Goal: Task Accomplishment & Management: Manage account settings

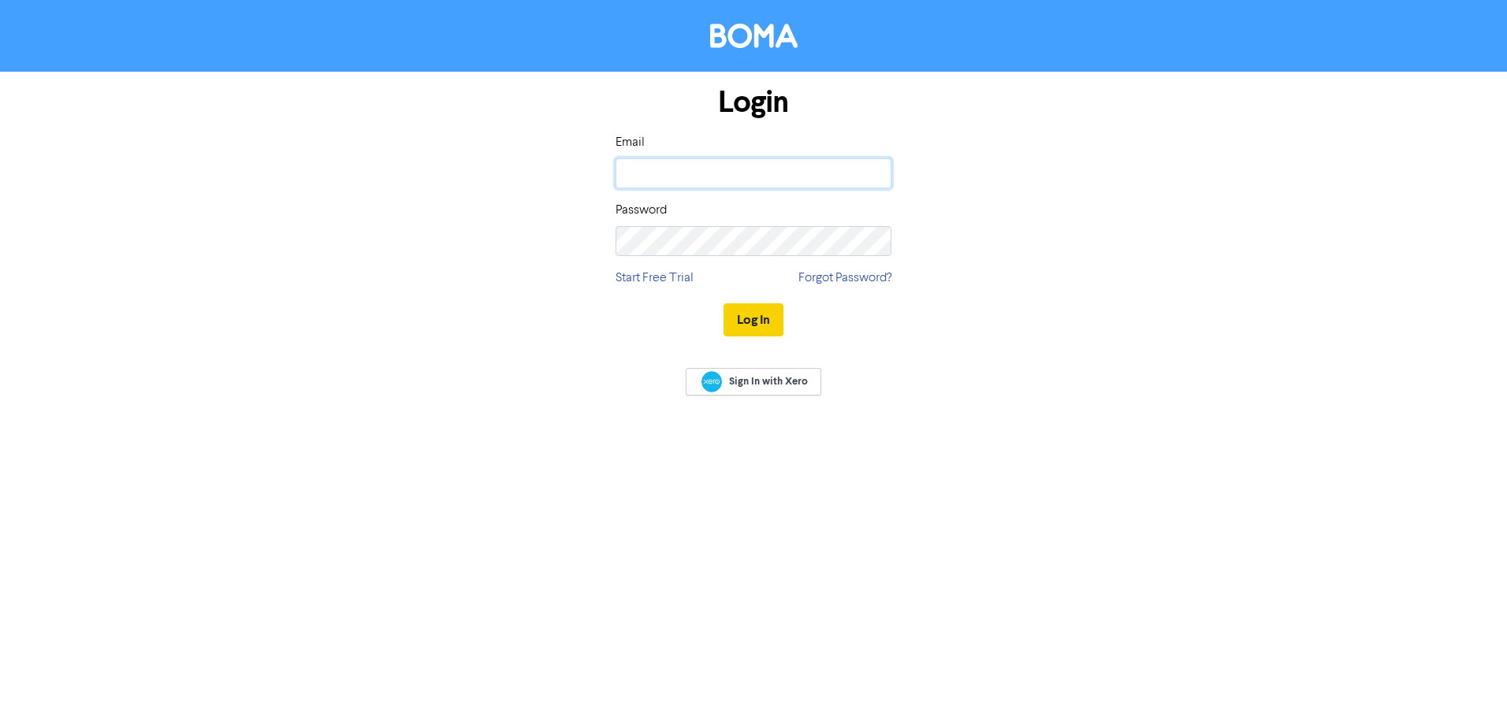
type input "[EMAIL_ADDRESS][DOMAIN_NAME]"
click at [755, 325] on button "Log In" at bounding box center [753, 319] width 60 height 33
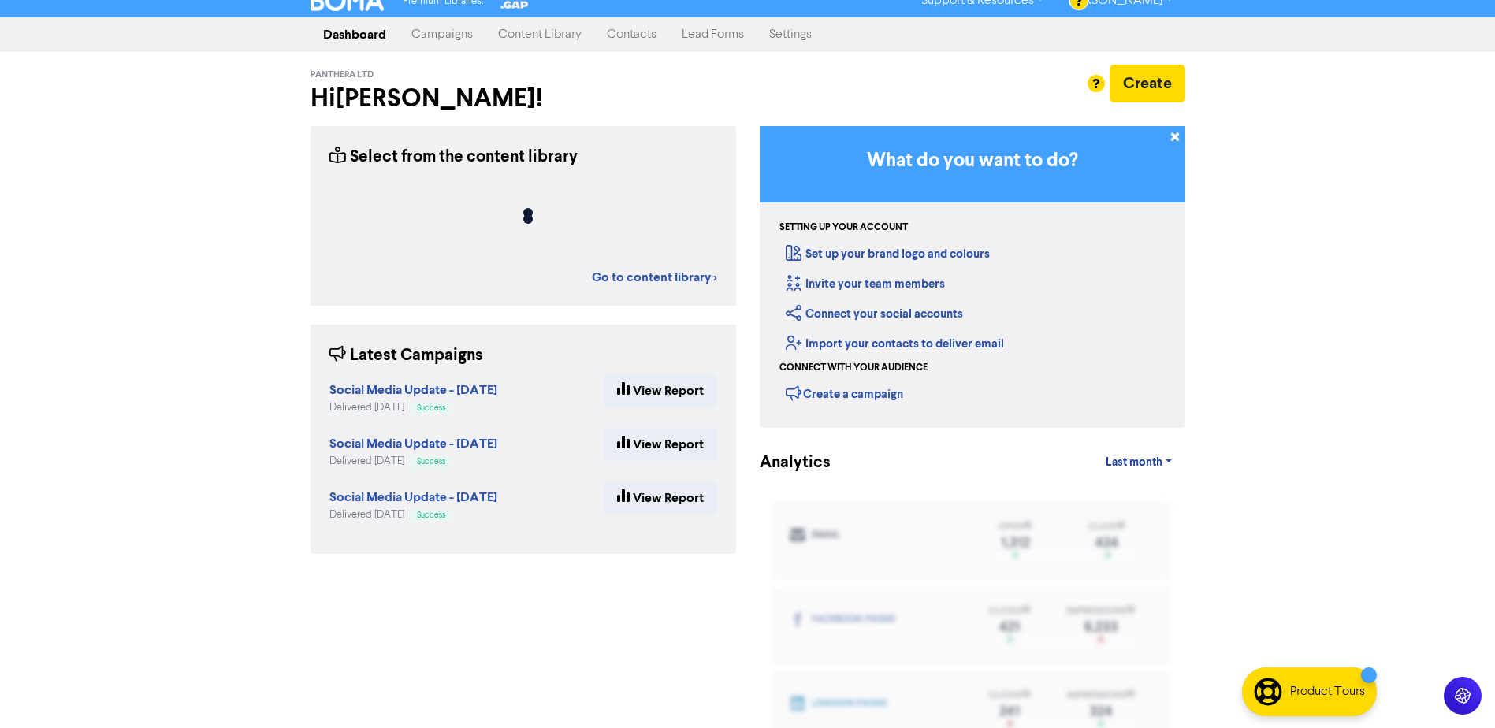
scroll to position [4, 0]
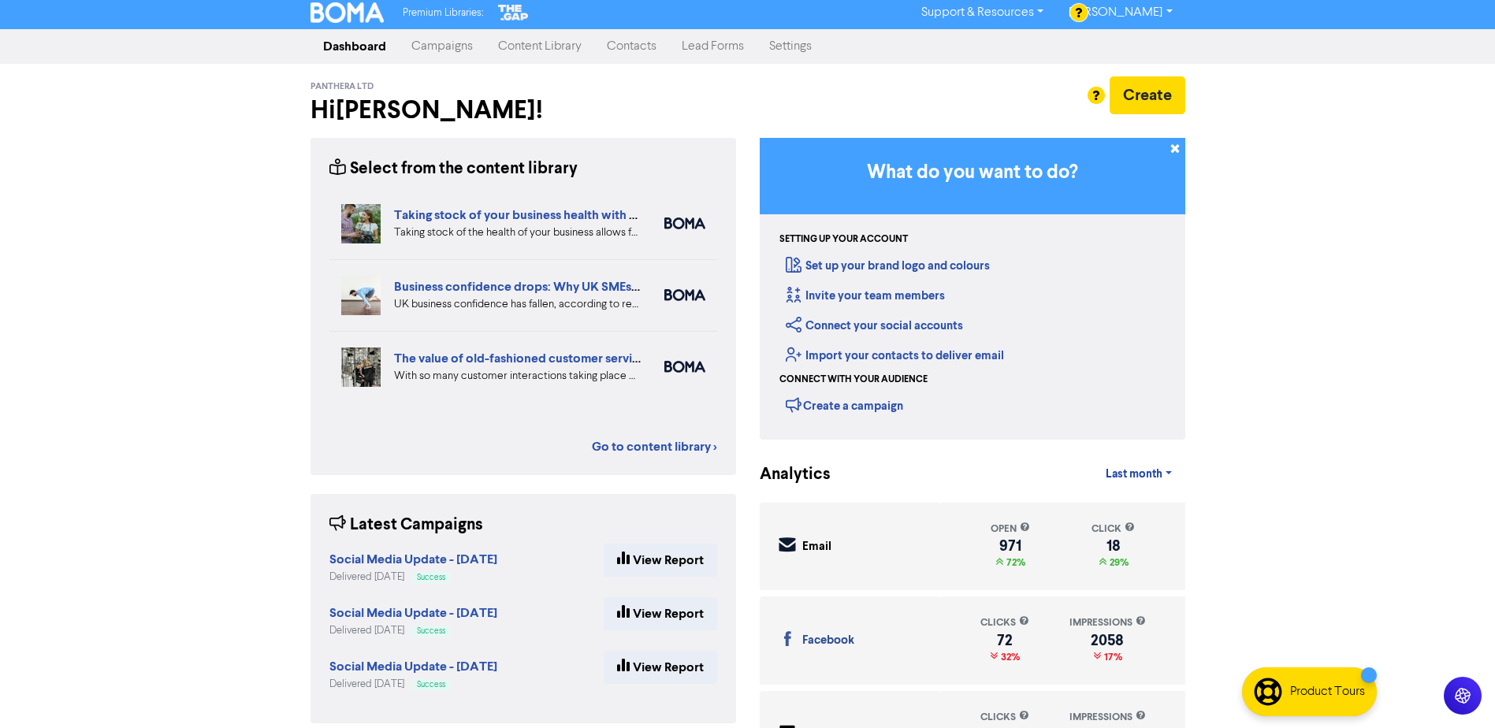
click at [626, 49] on link "Contacts" at bounding box center [631, 47] width 75 height 32
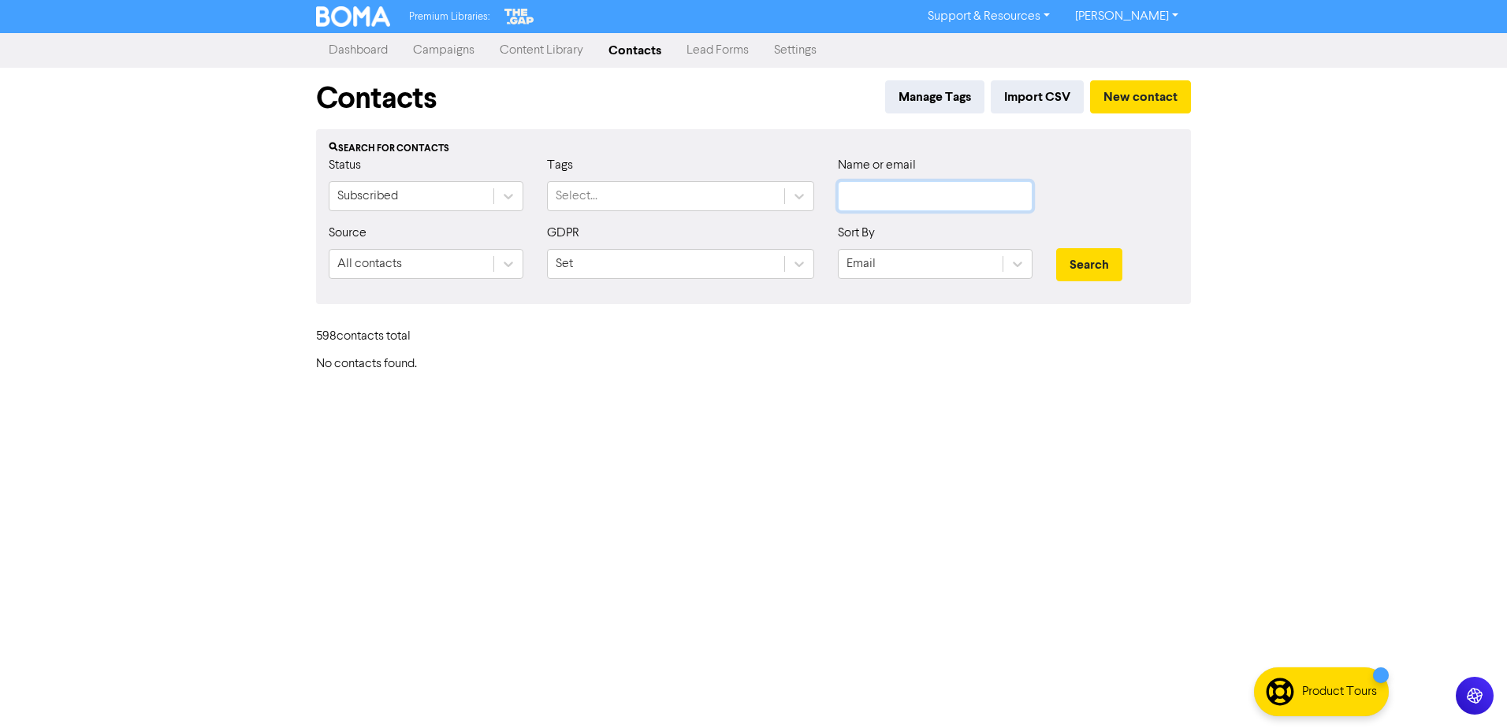
click at [845, 186] on input "text" at bounding box center [935, 196] width 195 height 30
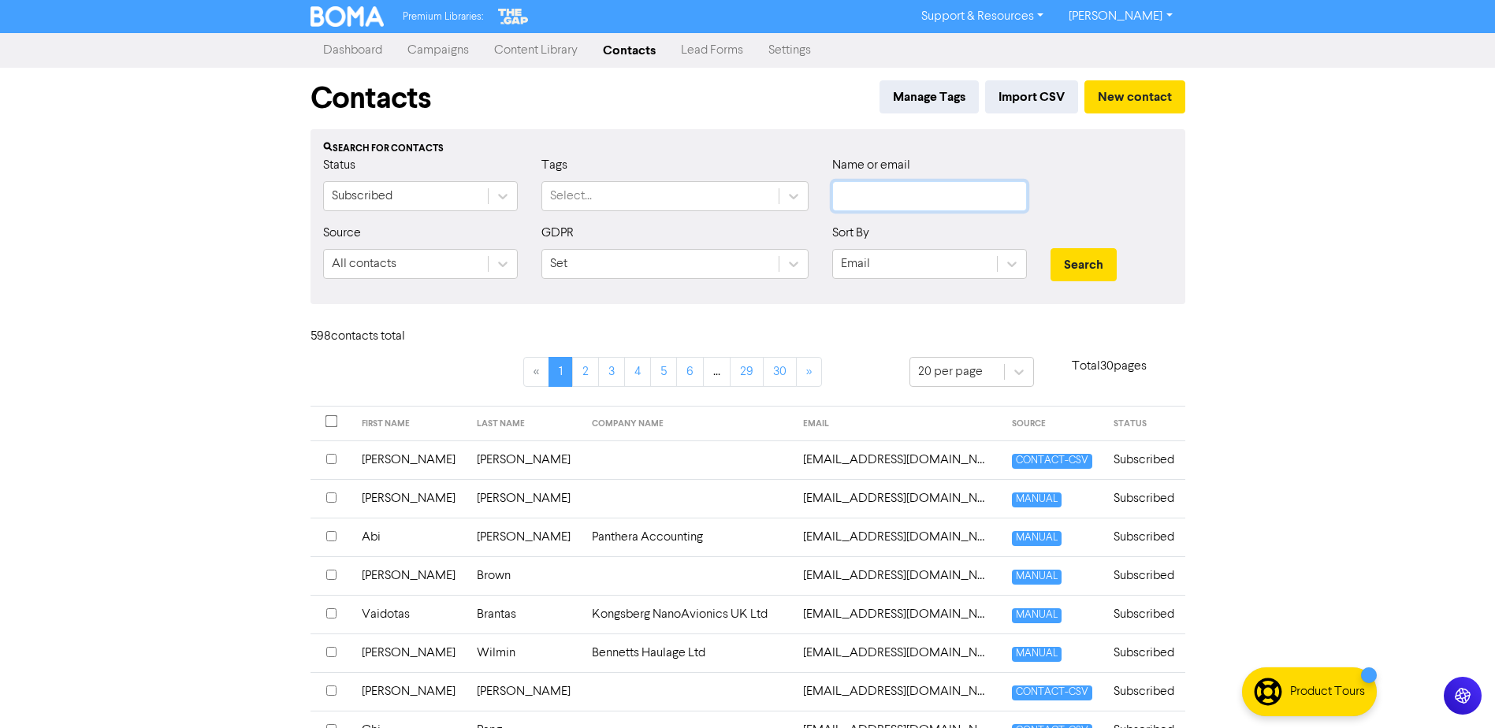
paste input "[PERSON_NAME][EMAIL_ADDRESS][DOMAIN_NAME]"
type input "[PERSON_NAME][EMAIL_ADDRESS][DOMAIN_NAME]"
click at [1078, 268] on button "Search" at bounding box center [1083, 264] width 66 height 33
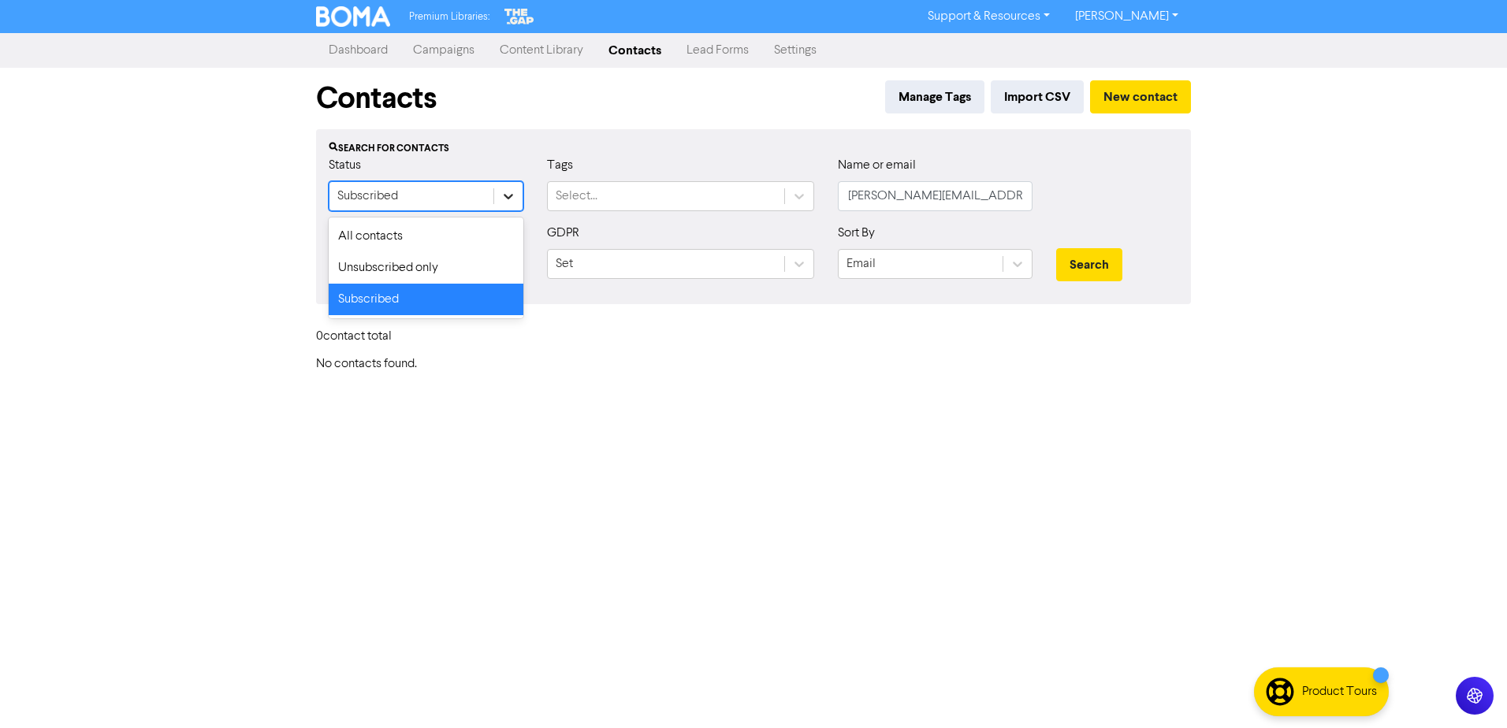
click at [511, 191] on icon at bounding box center [508, 196] width 16 height 16
click at [466, 231] on div "All contacts" at bounding box center [426, 237] width 195 height 32
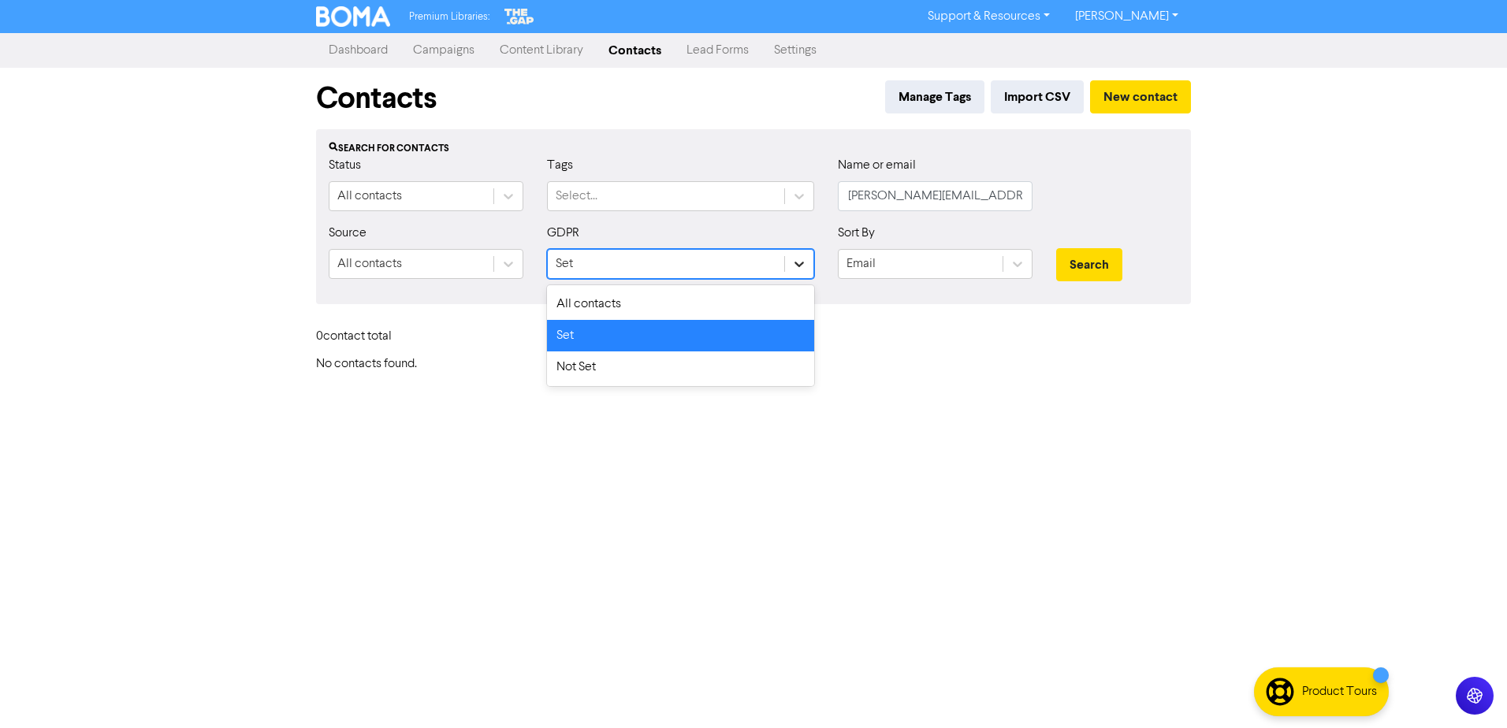
click at [798, 267] on icon at bounding box center [799, 264] width 16 height 16
click at [752, 305] on div "All contacts" at bounding box center [680, 304] width 267 height 32
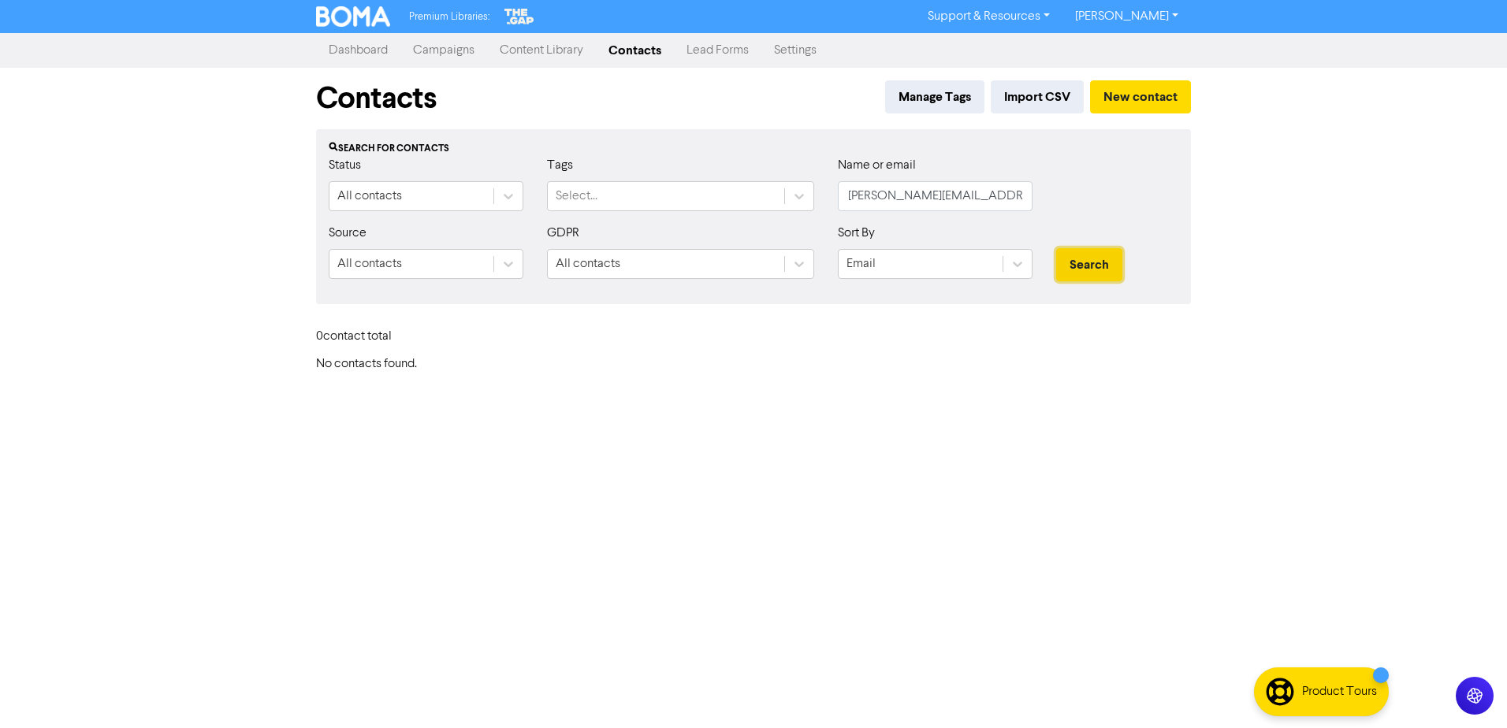
click at [1092, 272] on button "Search" at bounding box center [1089, 264] width 66 height 33
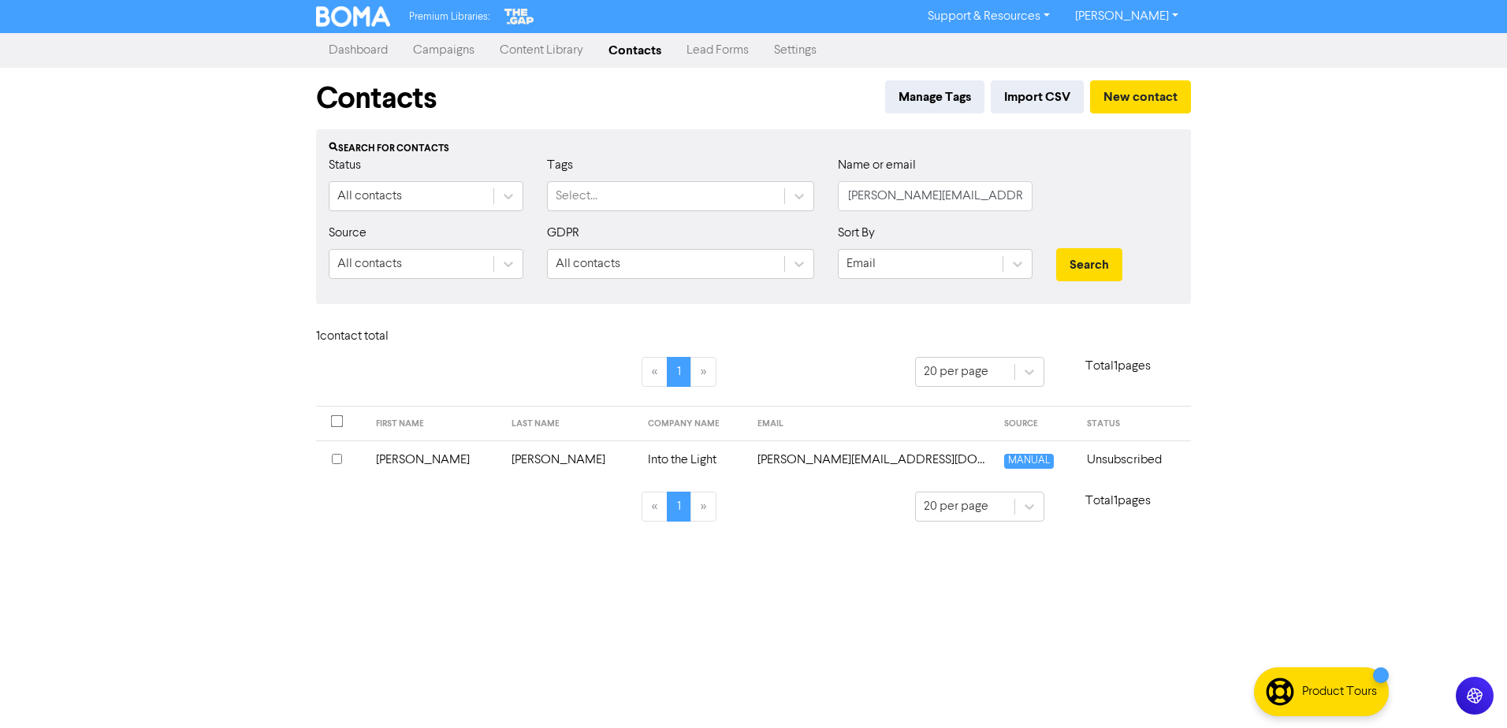
click at [399, 462] on td "[PERSON_NAME]" at bounding box center [434, 459] width 136 height 39
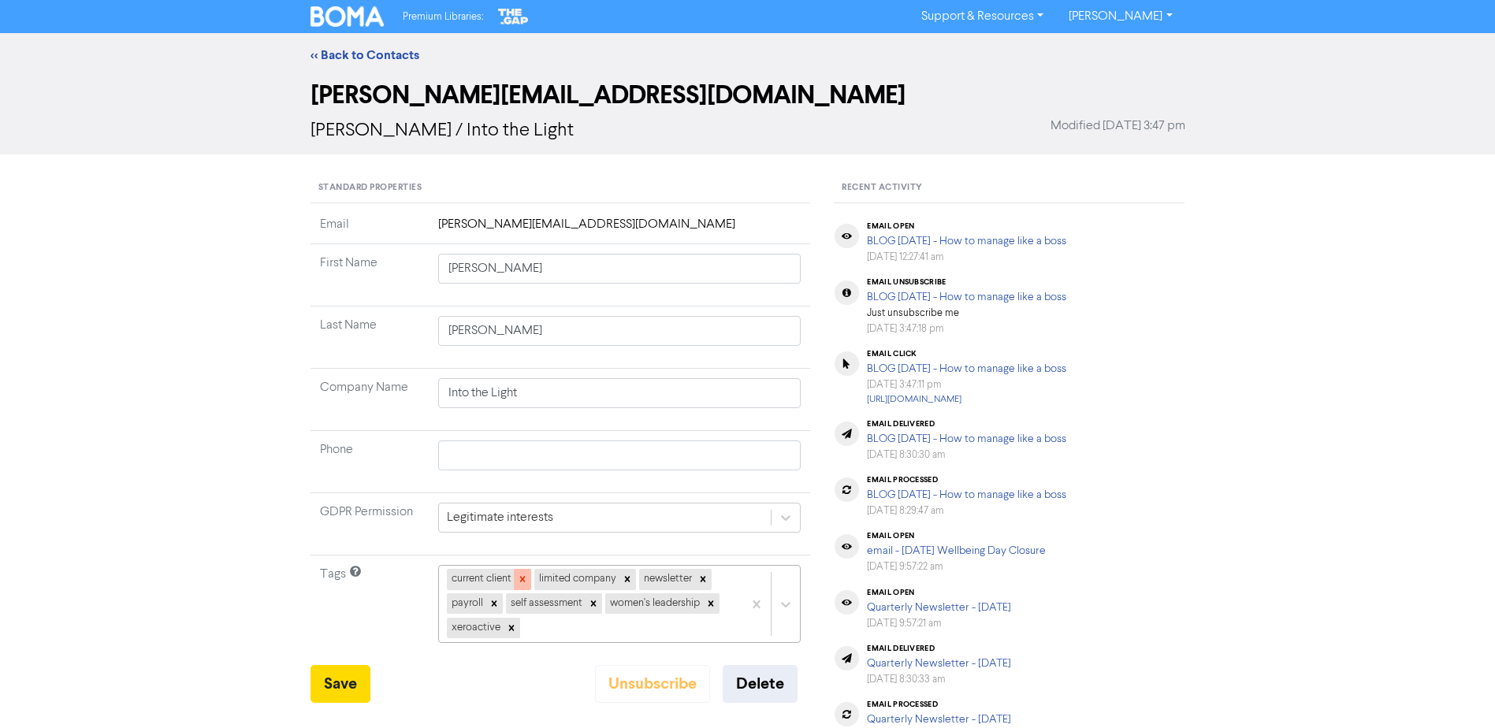
click at [521, 583] on icon at bounding box center [522, 579] width 11 height 11
click at [536, 579] on icon at bounding box center [539, 579] width 11 height 11
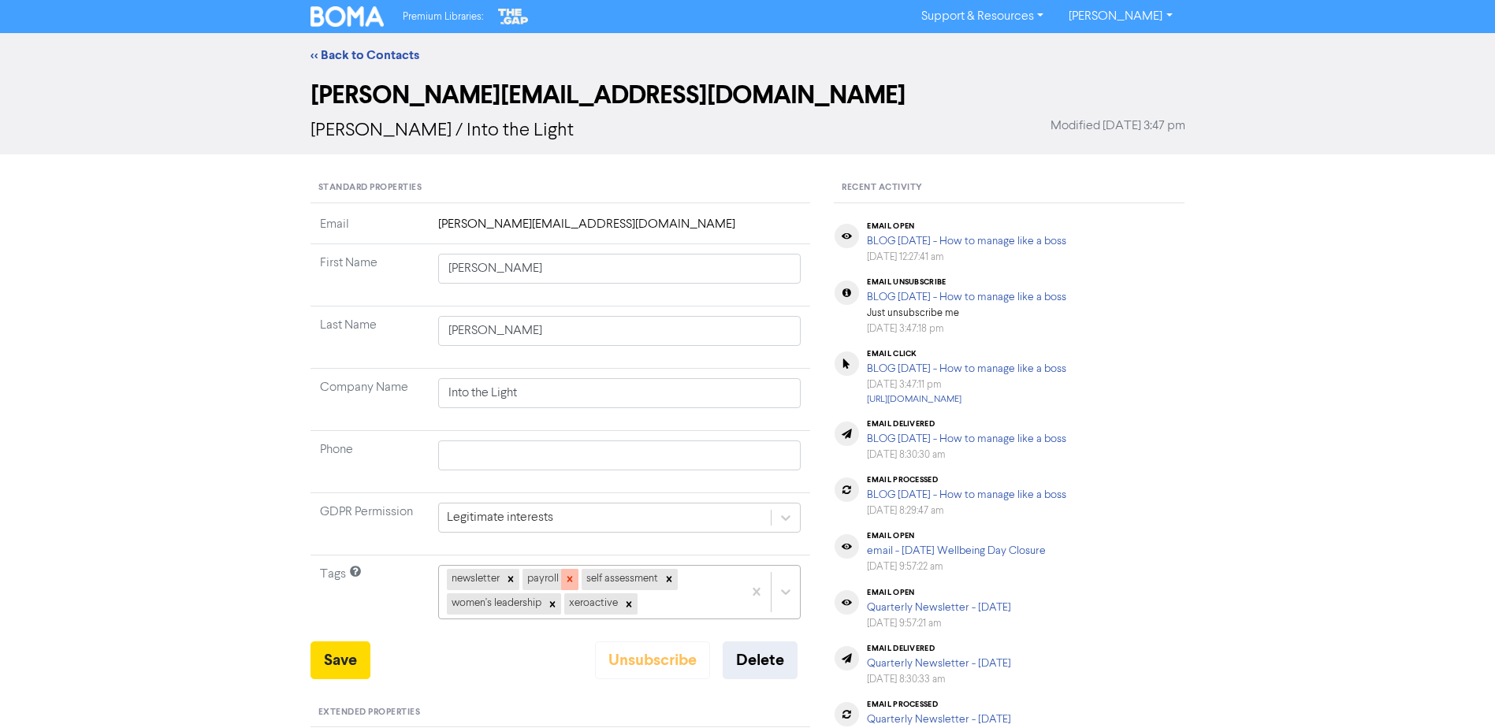
click at [570, 578] on icon at bounding box center [570, 580] width 6 height 6
click at [612, 578] on icon at bounding box center [610, 580] width 6 height 6
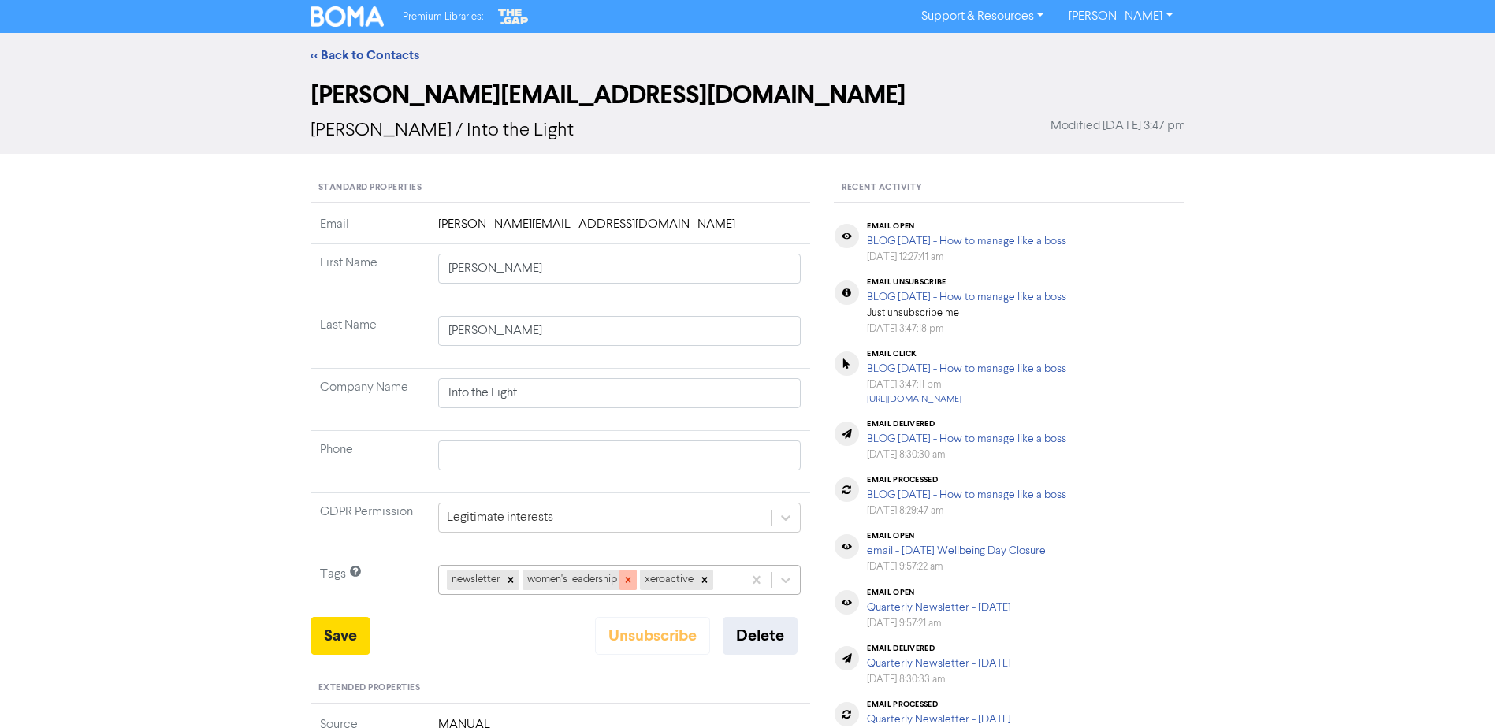
click at [630, 581] on icon at bounding box center [628, 581] width 6 height 6
click at [586, 578] on icon at bounding box center [587, 581] width 6 height 6
click at [335, 635] on button "Save" at bounding box center [340, 636] width 60 height 38
click at [366, 54] on link "<< Back to Contacts" at bounding box center [364, 55] width 109 height 16
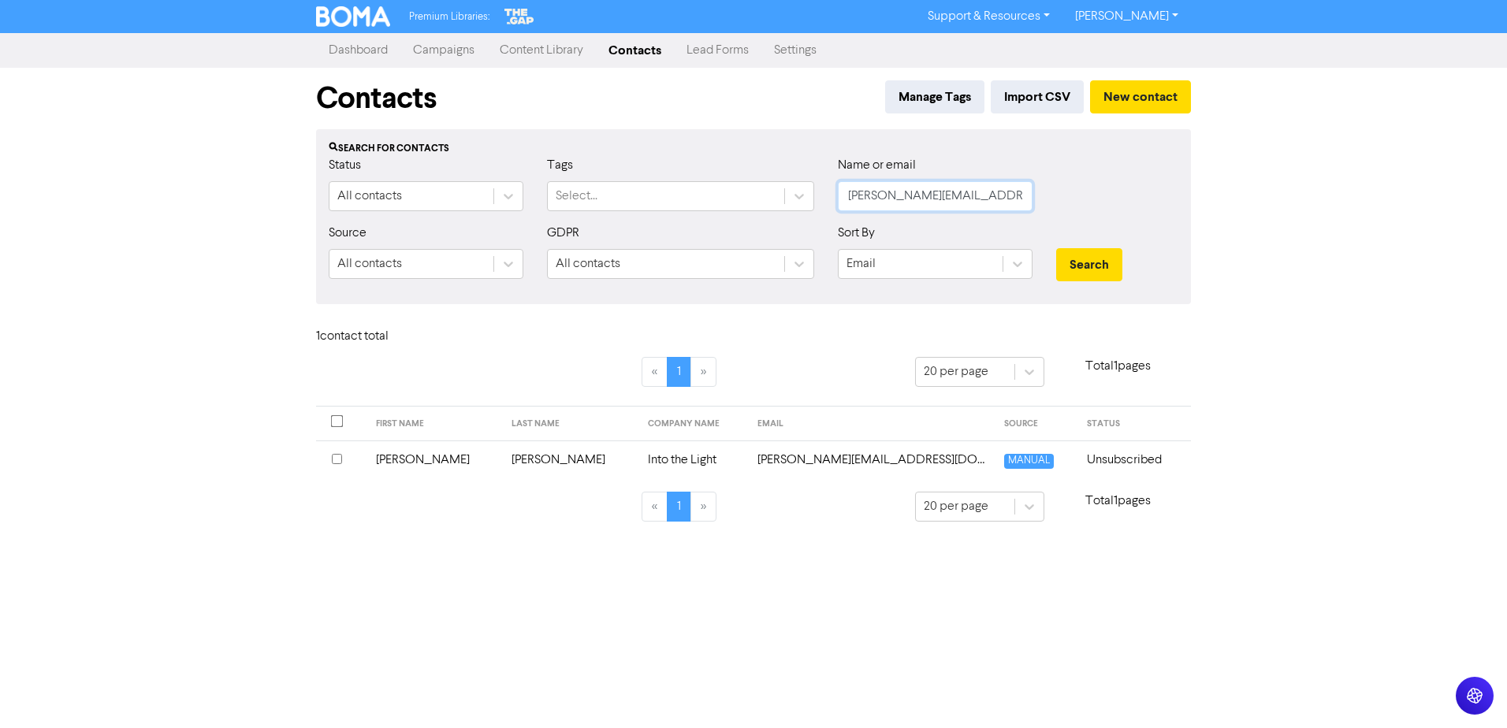
drag, startPoint x: 1001, startPoint y: 196, endPoint x: 833, endPoint y: 199, distance: 168.6
click at [833, 199] on div "Name or email [PERSON_NAME][EMAIL_ADDRESS][DOMAIN_NAME]" at bounding box center [935, 190] width 218 height 68
paste input "[EMAIL_ADDRESS][PERSON_NAME][DOMAIN_NAME]"
type input "[EMAIL_ADDRESS][PERSON_NAME][DOMAIN_NAME]"
click at [1087, 263] on button "Search" at bounding box center [1089, 264] width 66 height 33
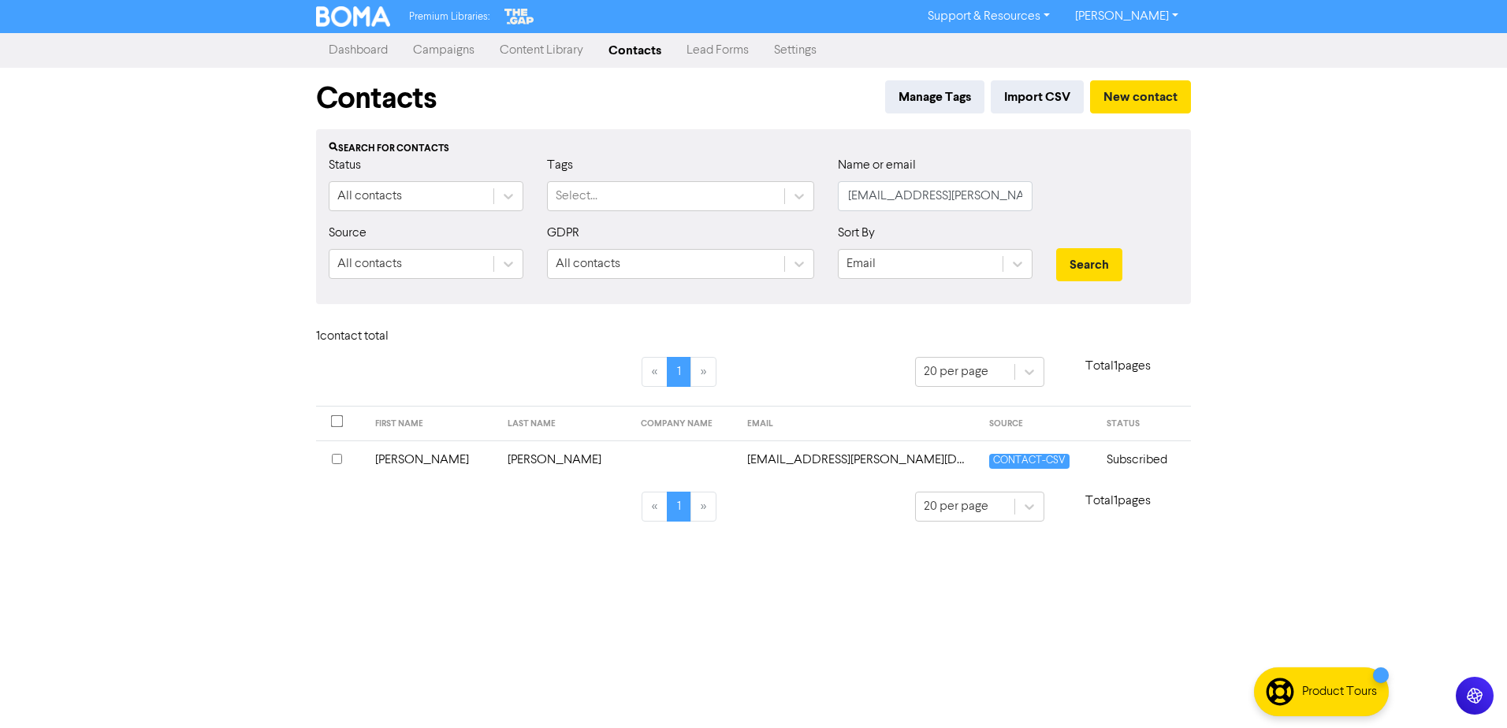
click at [392, 458] on td "[PERSON_NAME]" at bounding box center [432, 459] width 133 height 39
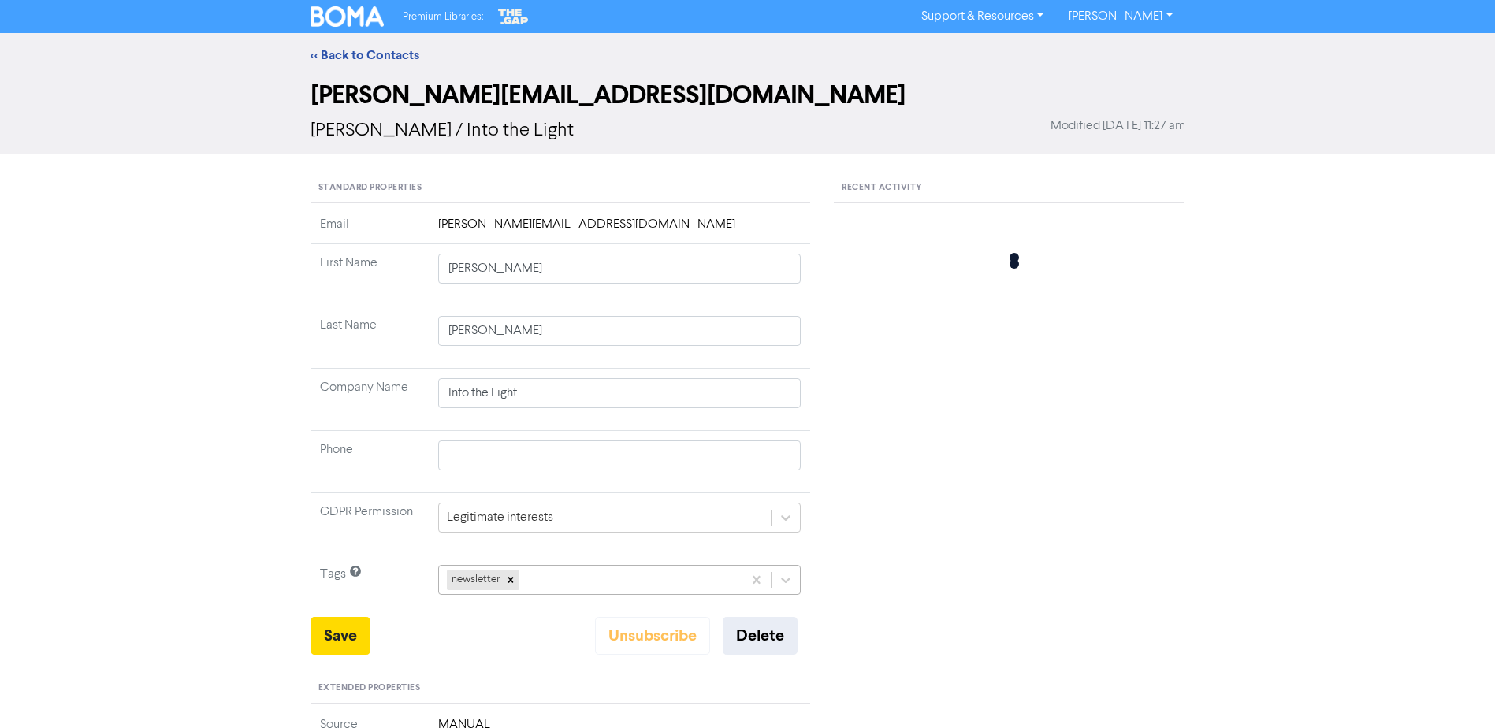
type input "[PERSON_NAME]"
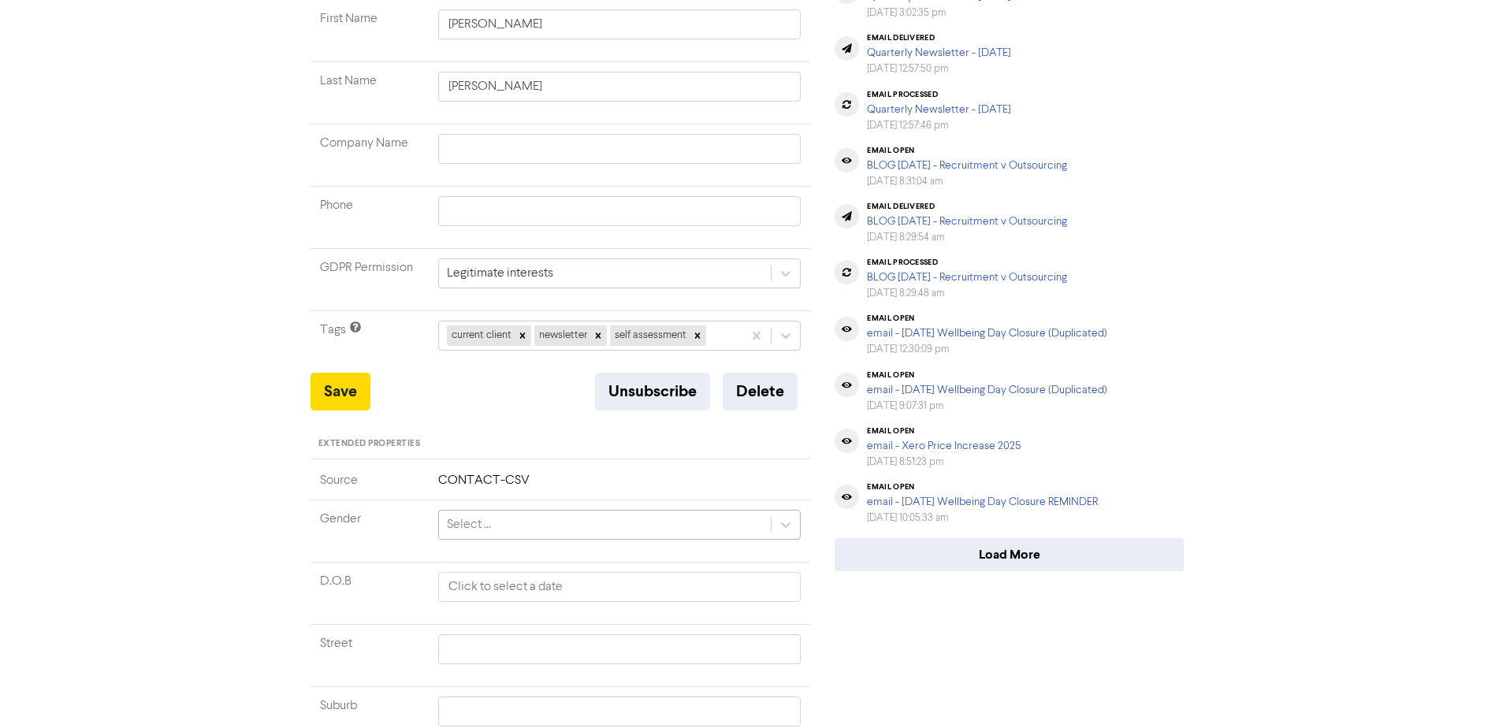
scroll to position [240, 0]
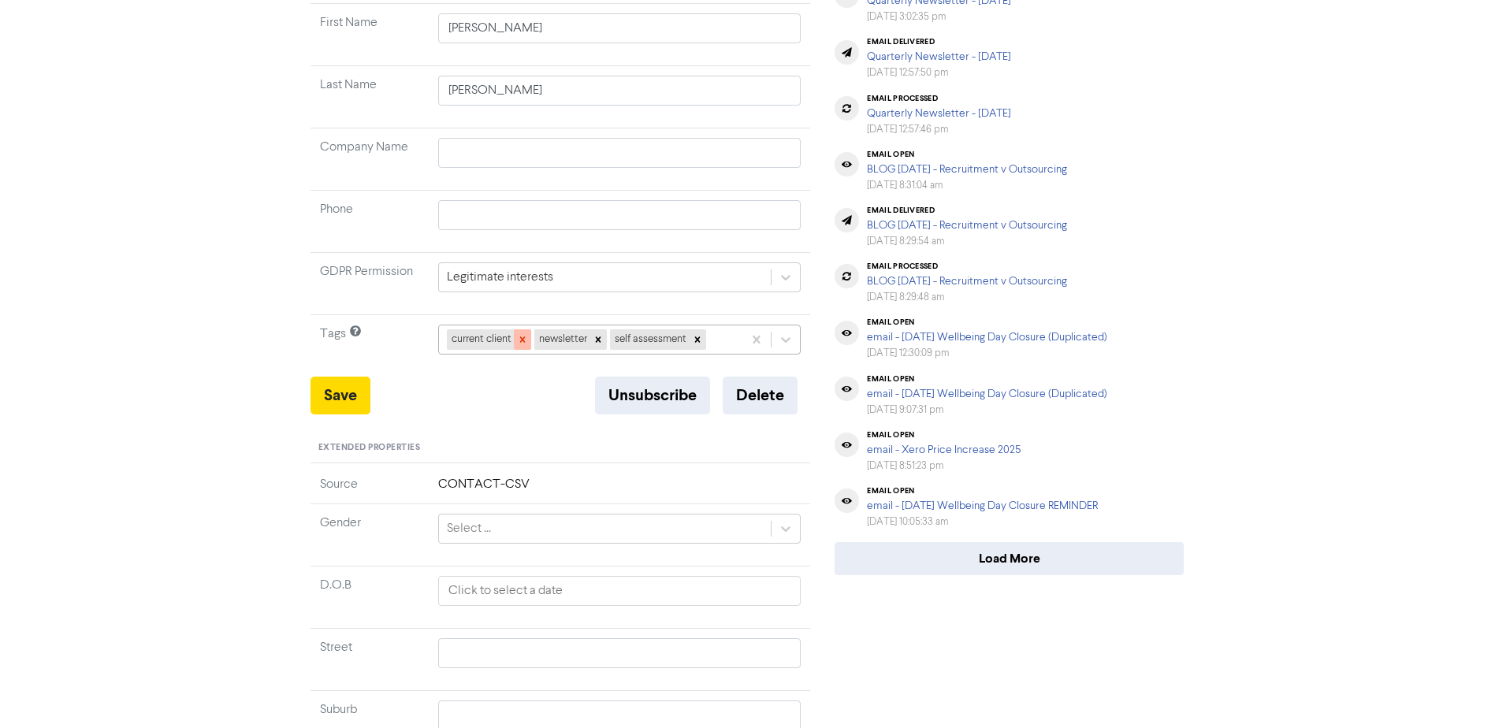
click at [525, 340] on icon at bounding box center [522, 339] width 11 height 11
click at [607, 340] on icon at bounding box center [609, 339] width 11 height 11
click at [336, 396] on button "Save" at bounding box center [340, 396] width 60 height 38
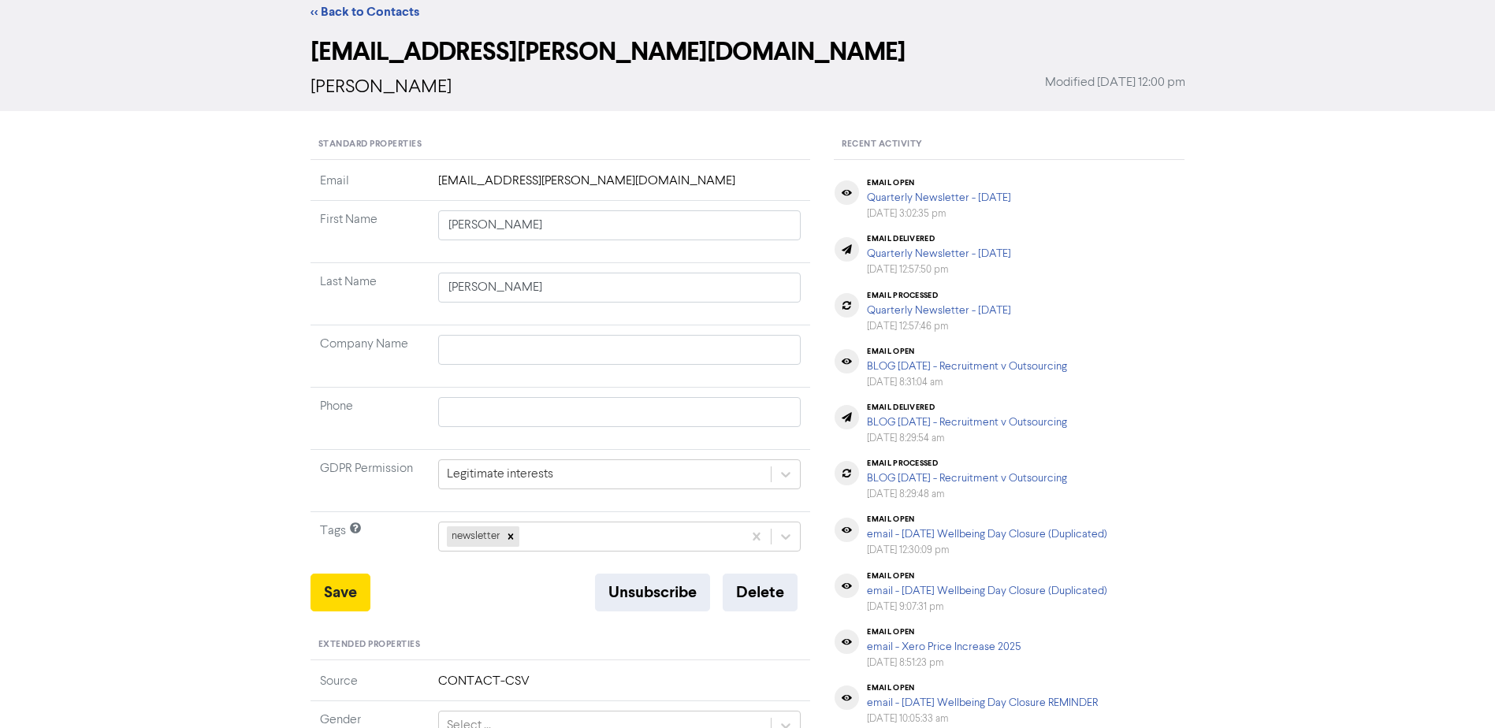
scroll to position [0, 0]
